Goal: Information Seeking & Learning: Learn about a topic

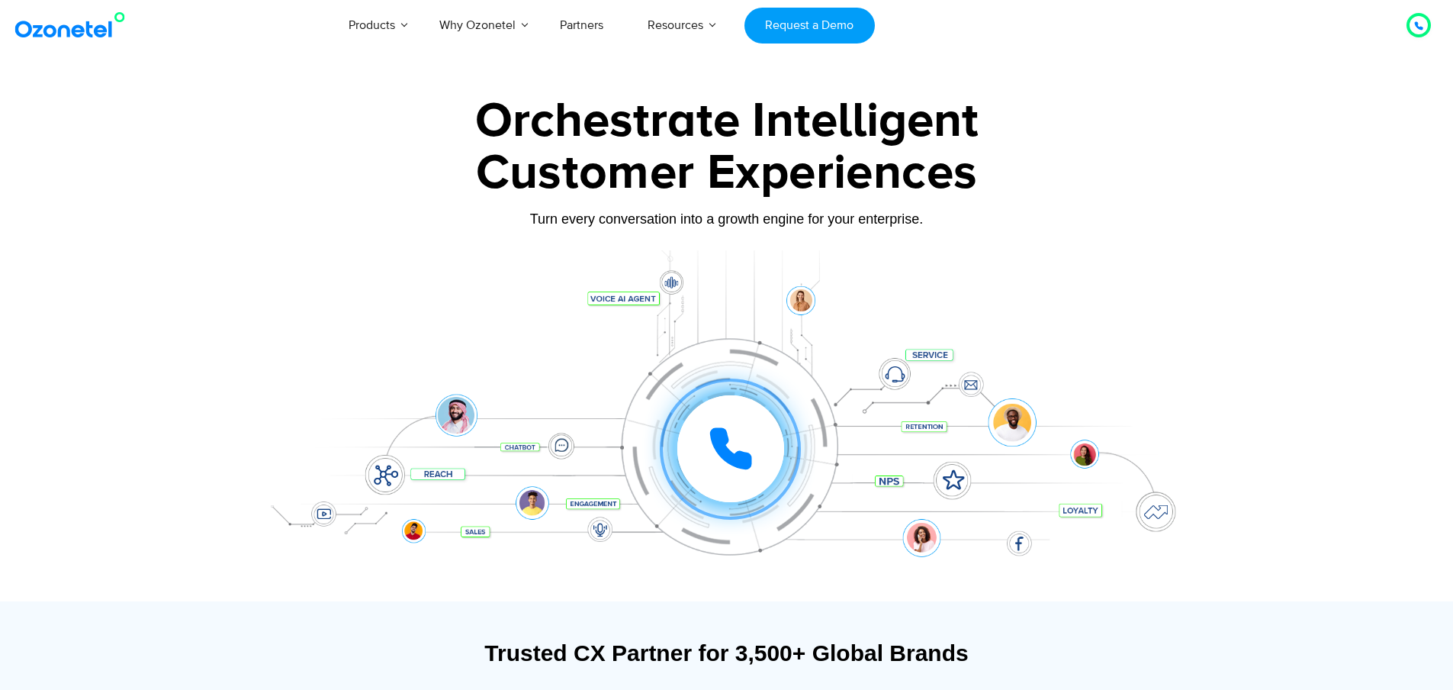
click at [1025, 301] on div "Click to experience it! Call in progress... 1 2 3 4 5 6 7 8 9 # 0" at bounding box center [727, 417] width 954 height 259
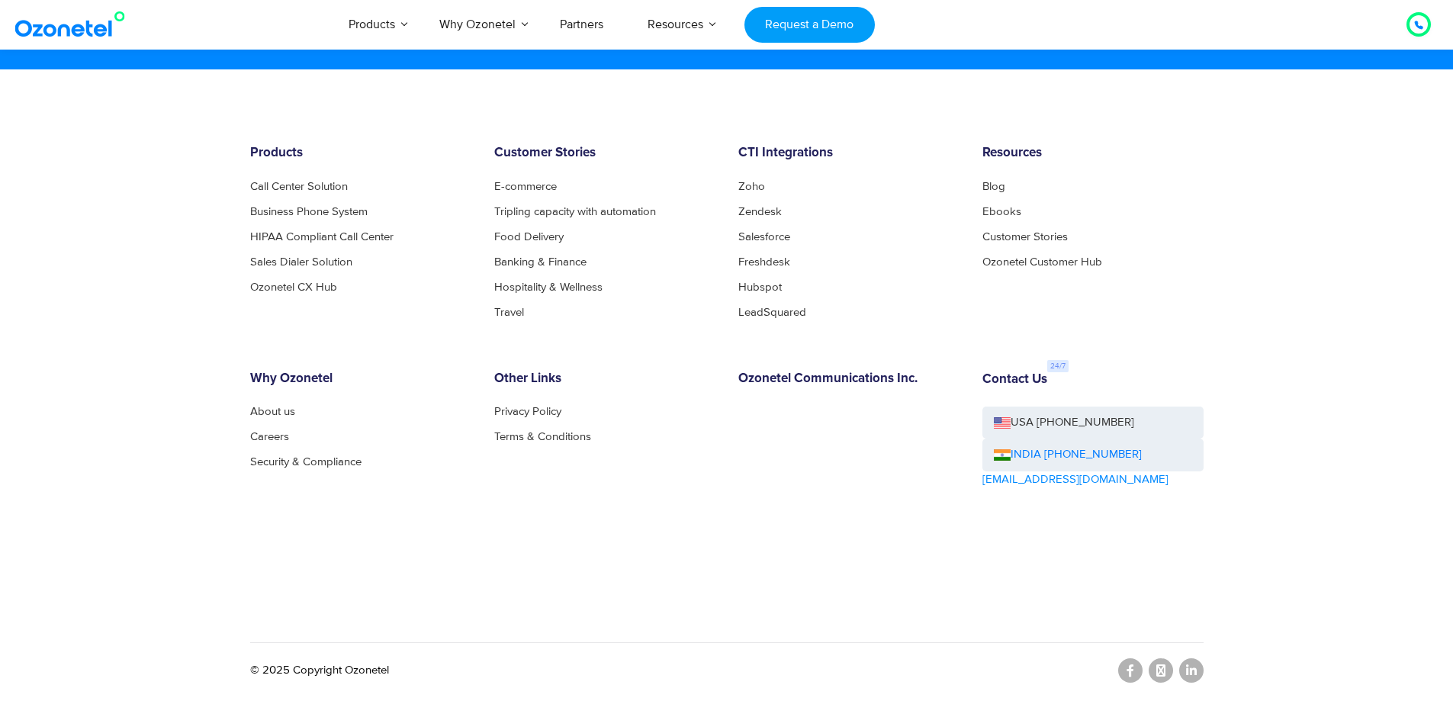
scroll to position [8279, 0]
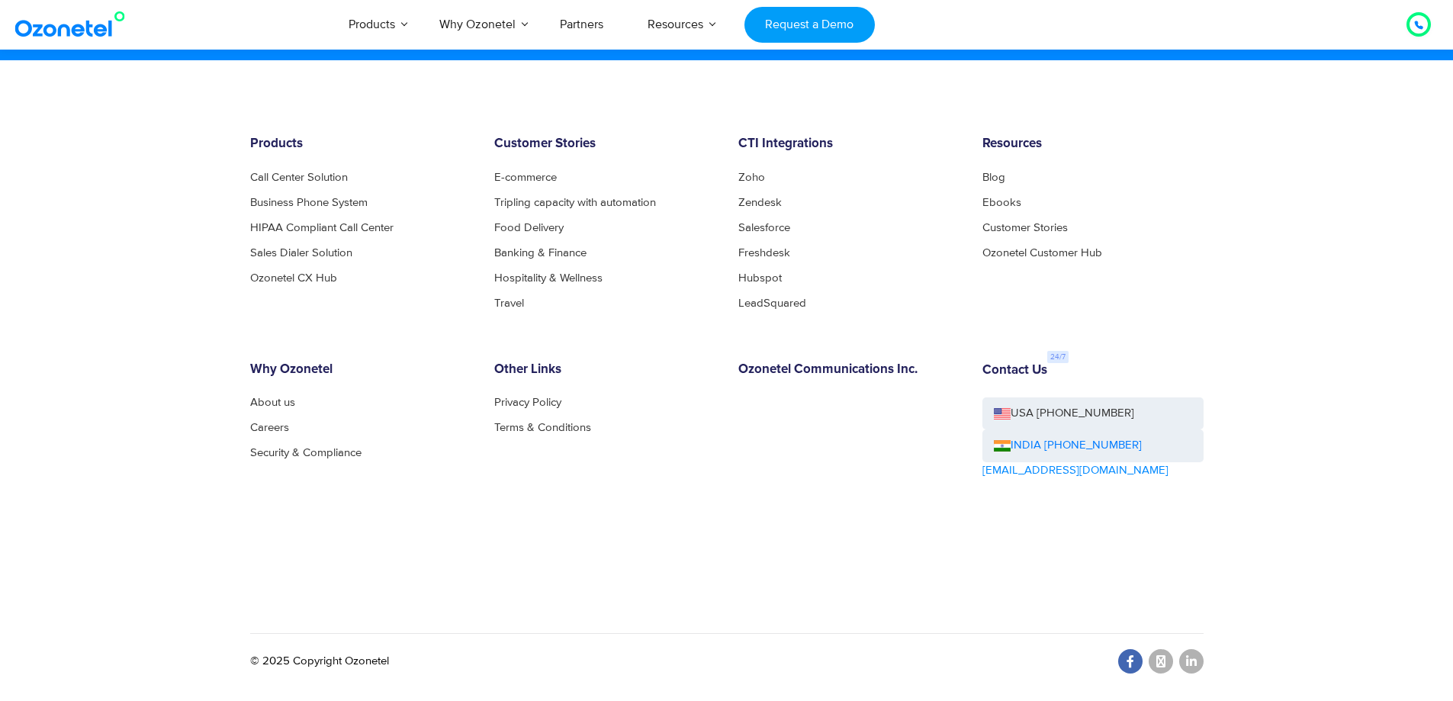
click at [1133, 661] on icon at bounding box center [1131, 661] width 8 height 12
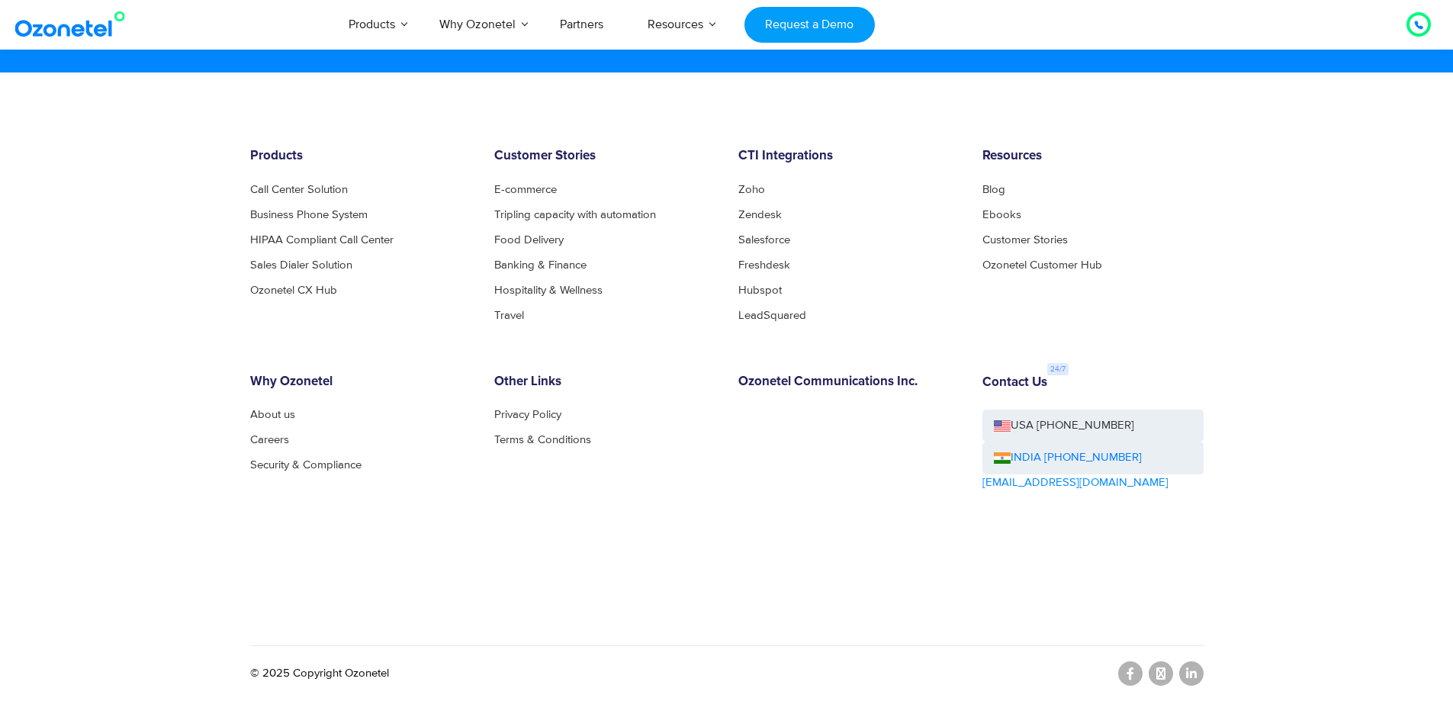
scroll to position [8268, 0]
